Goal: Information Seeking & Learning: Learn about a topic

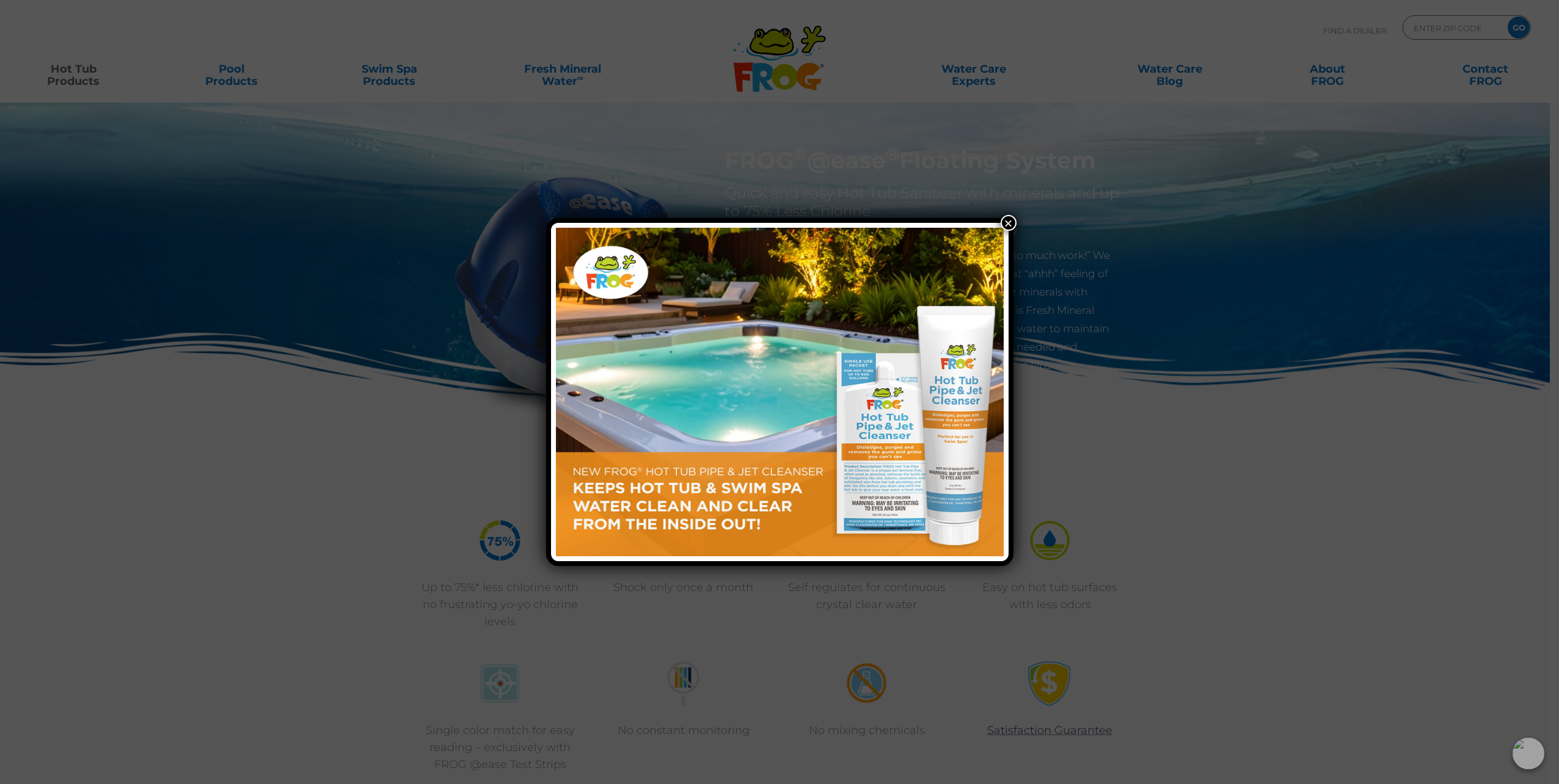
click at [1008, 222] on button "×" at bounding box center [1008, 222] width 16 height 16
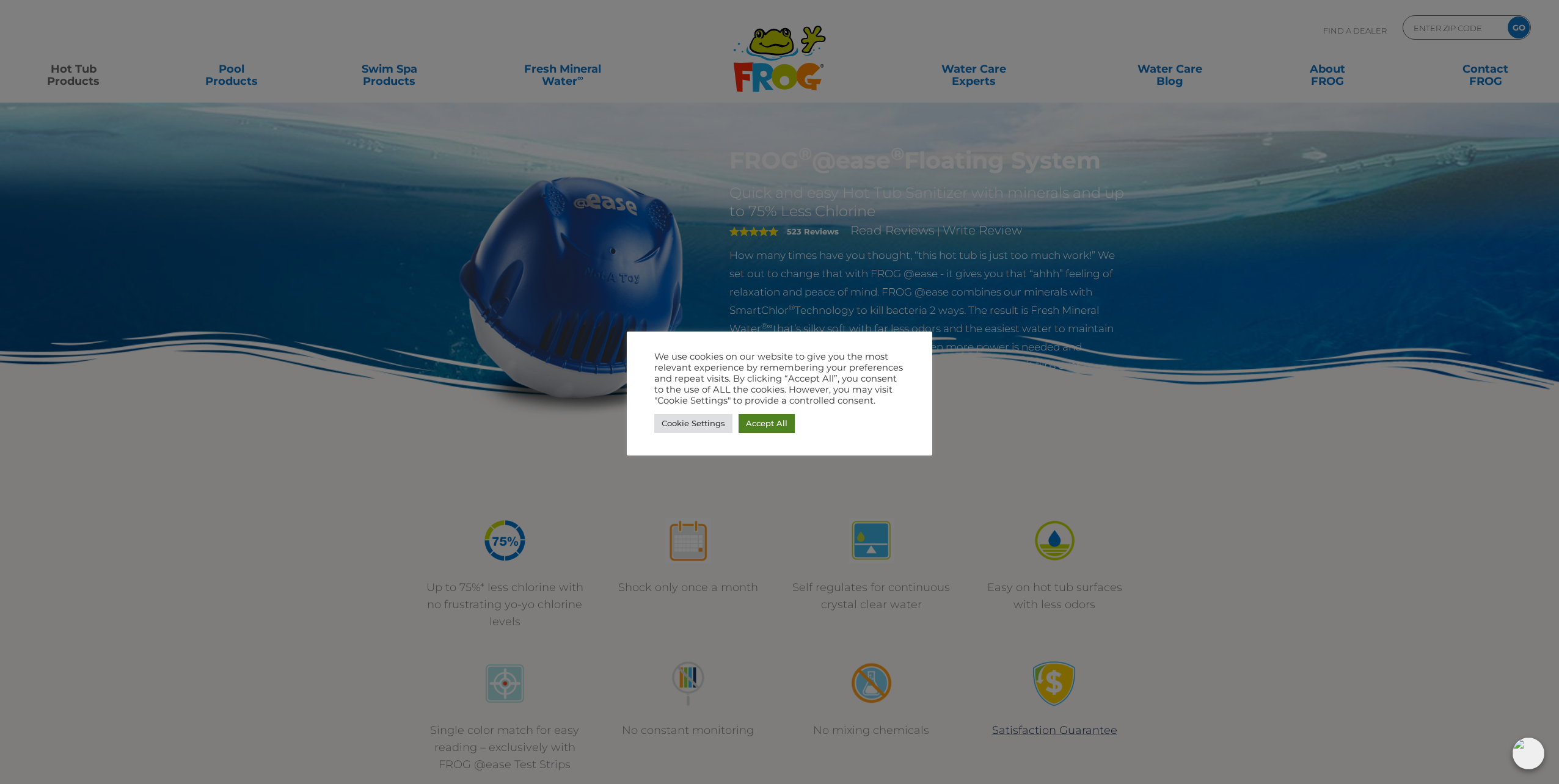
click at [769, 421] on link "Accept All" at bounding box center [767, 423] width 56 height 19
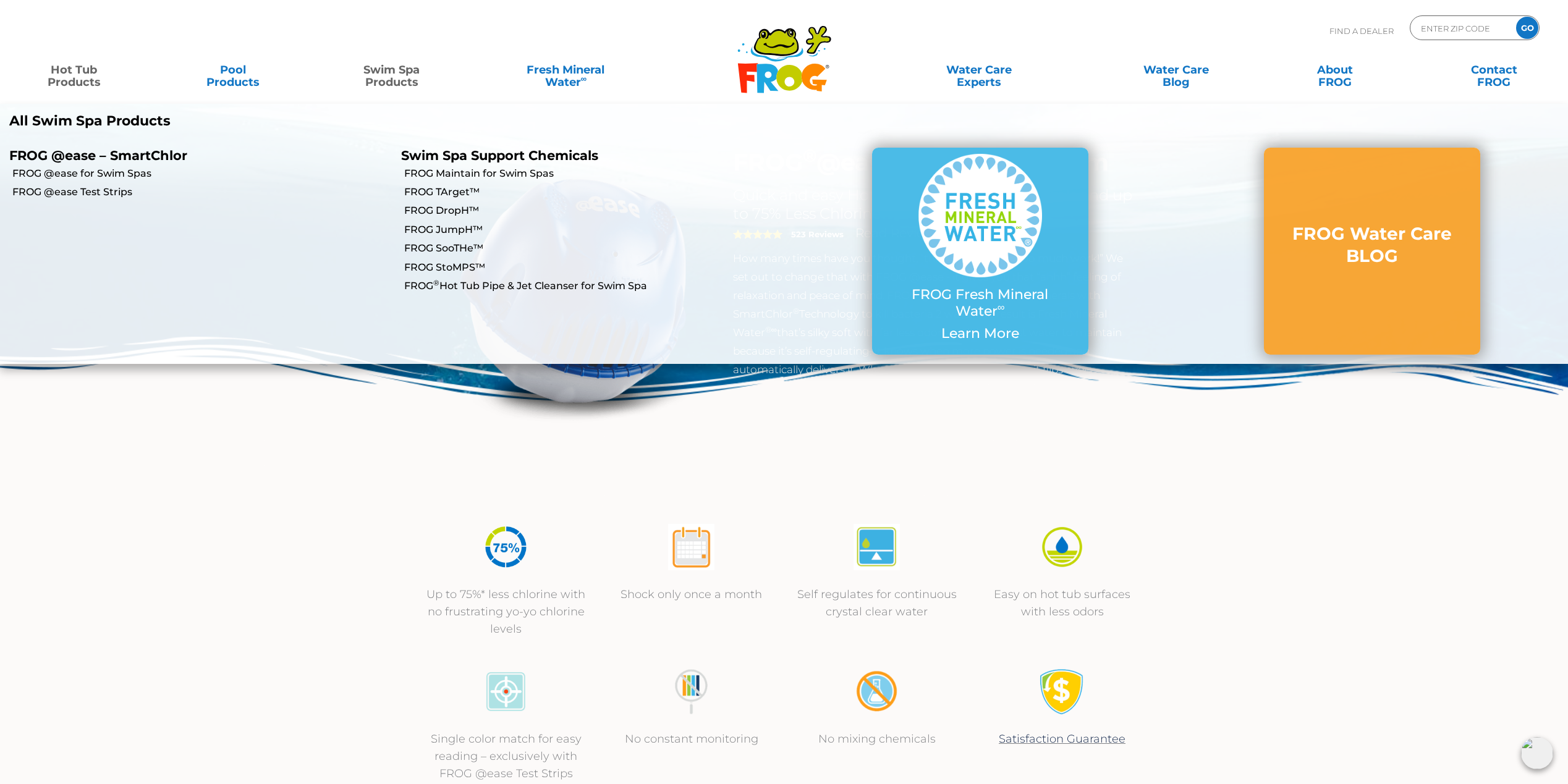
click at [388, 74] on link "Swim Spa Products" at bounding box center [391, 70] width 123 height 25
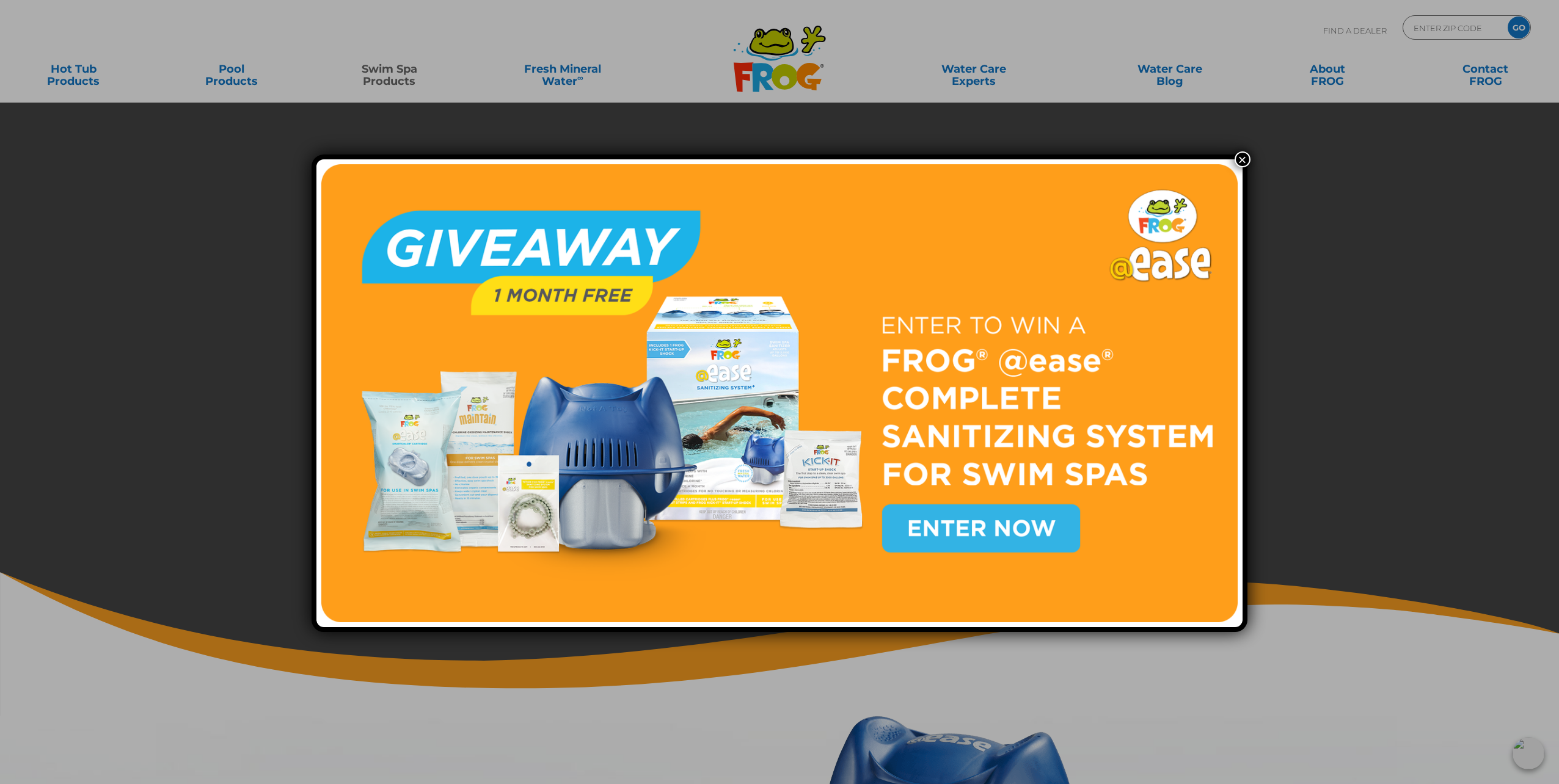
click at [1237, 162] on button "×" at bounding box center [1243, 159] width 16 height 16
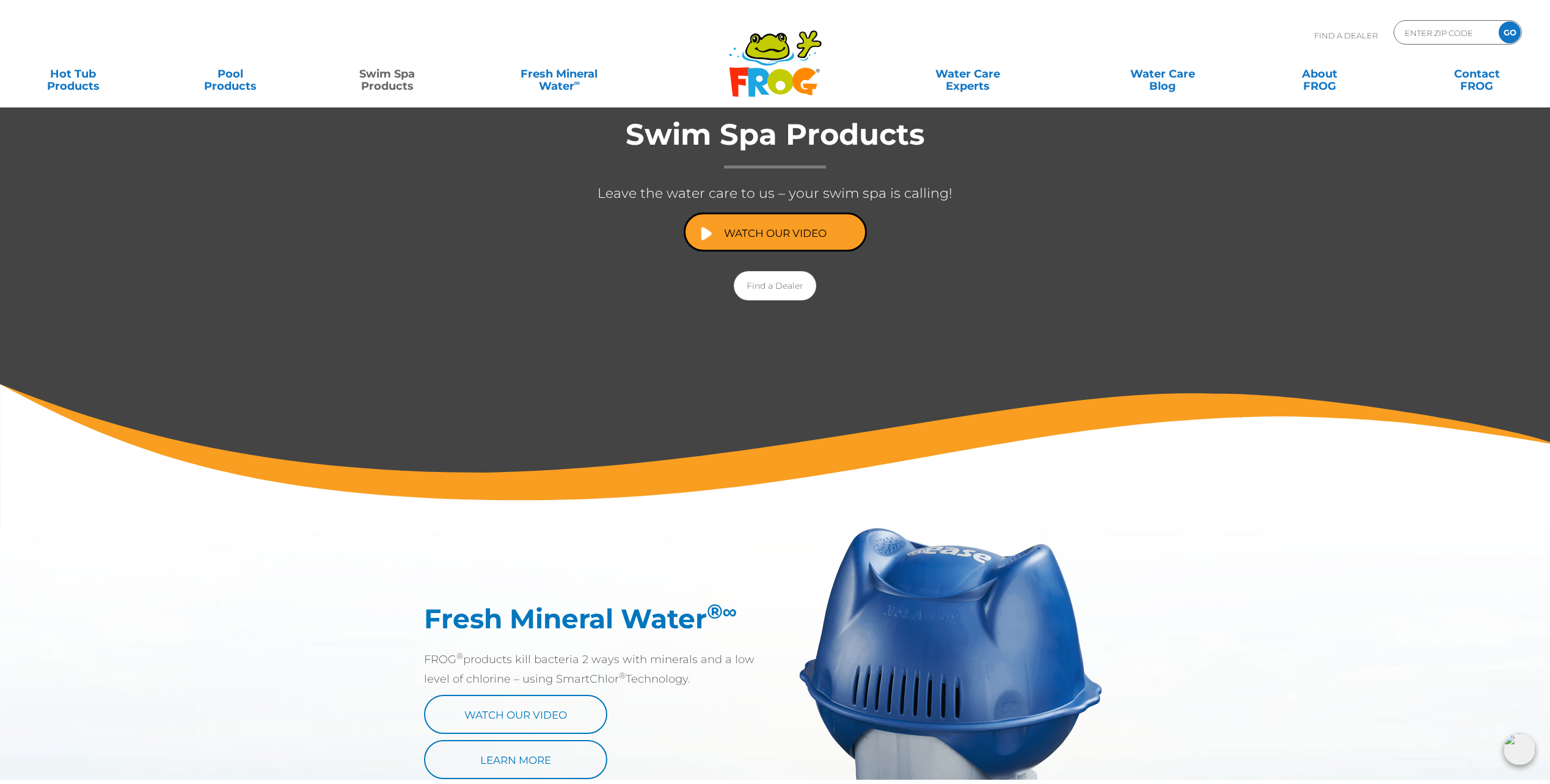
scroll to position [244, 0]
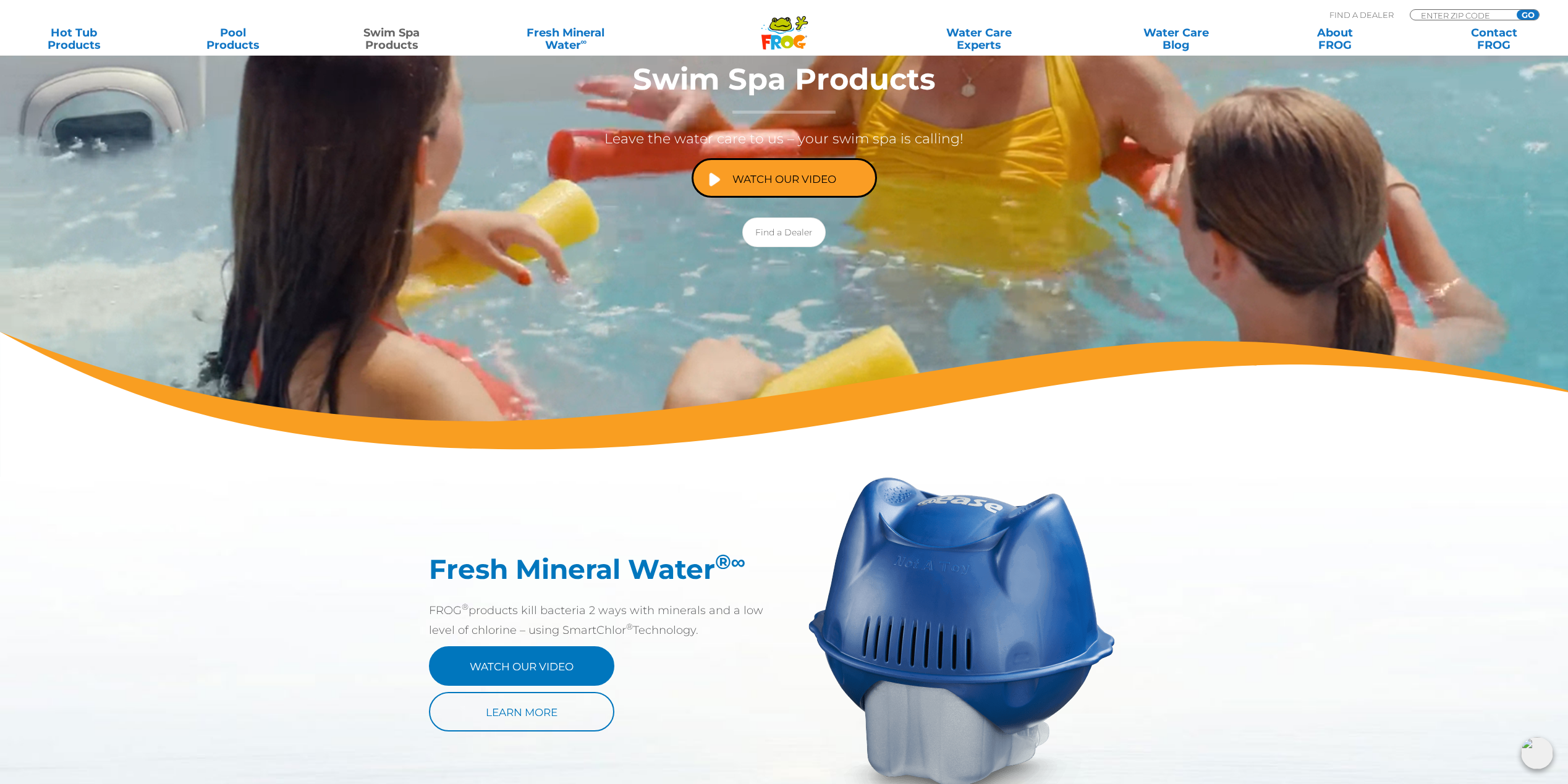
click at [513, 663] on link "Watch Our Video" at bounding box center [522, 665] width 186 height 39
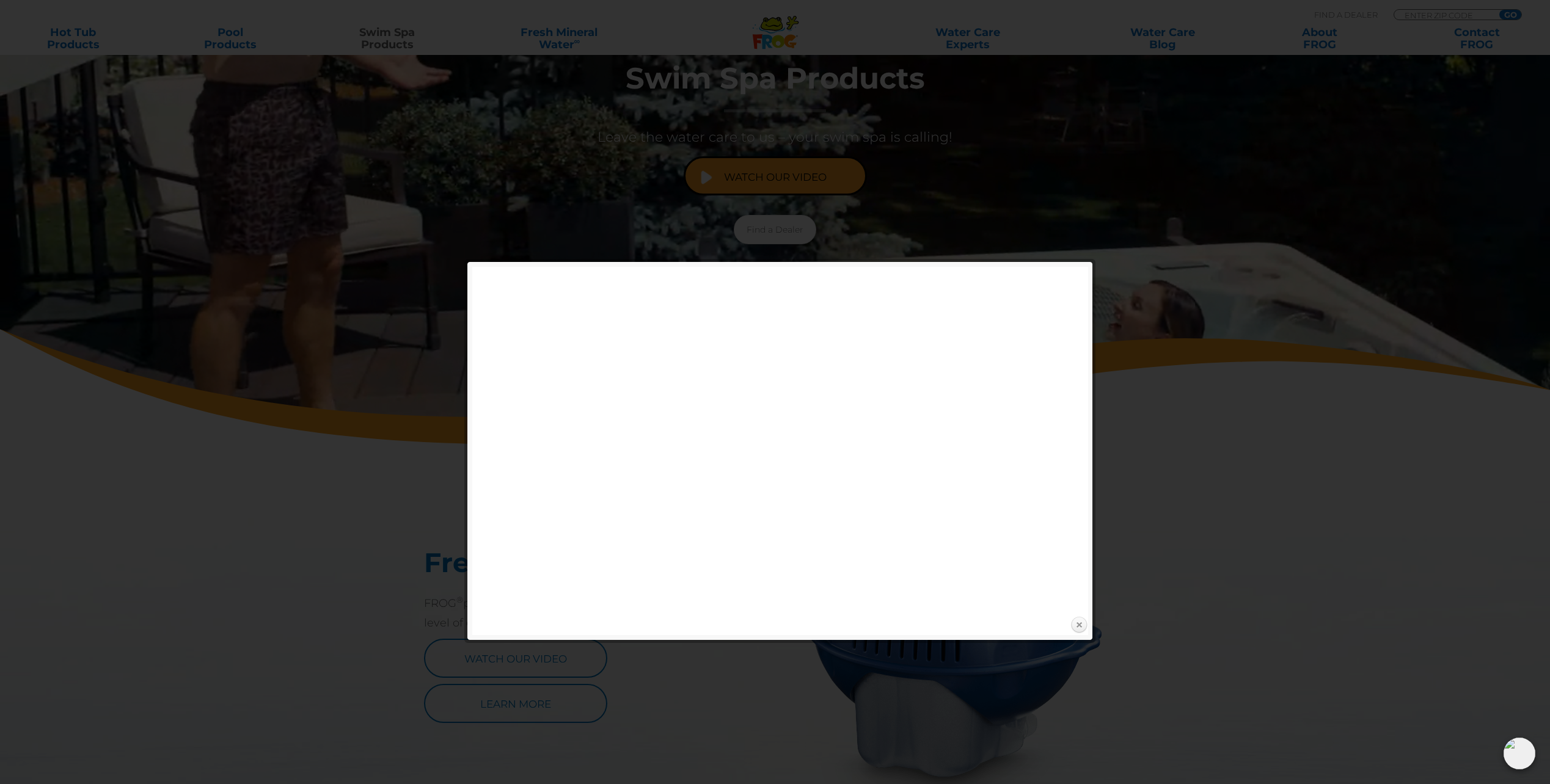
click at [1081, 624] on link "Close" at bounding box center [1079, 625] width 18 height 18
